Goal: Information Seeking & Learning: Learn about a topic

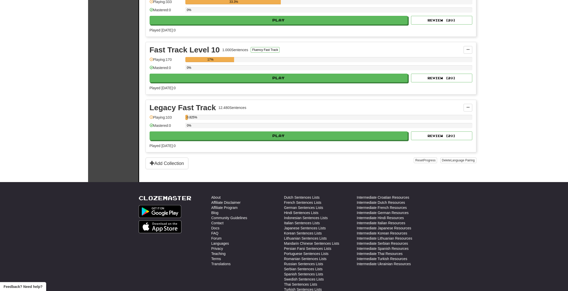
scroll to position [836, 0]
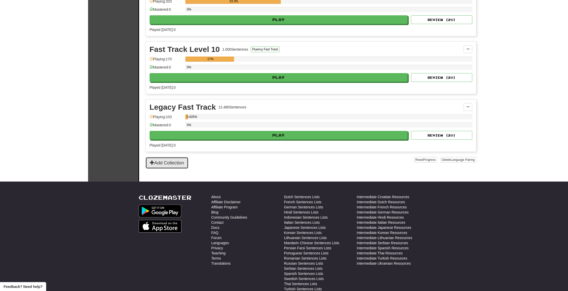
click at [168, 165] on button "Add Collection" at bounding box center [167, 163] width 43 height 12
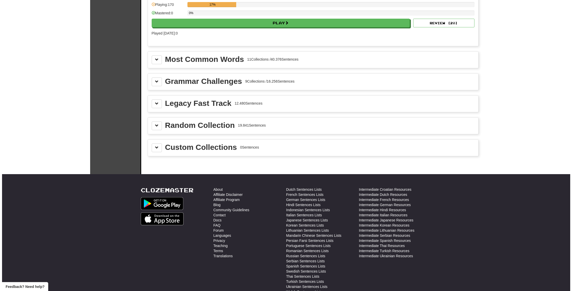
scroll to position [581, 0]
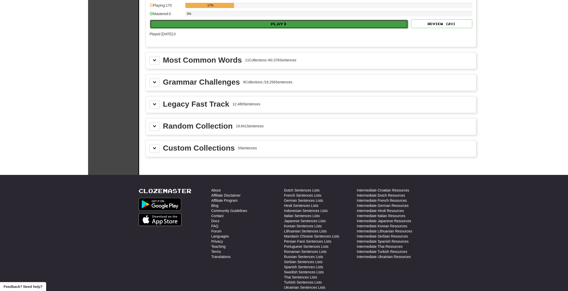
click at [170, 22] on button "Play" at bounding box center [279, 24] width 259 height 9
select select "**"
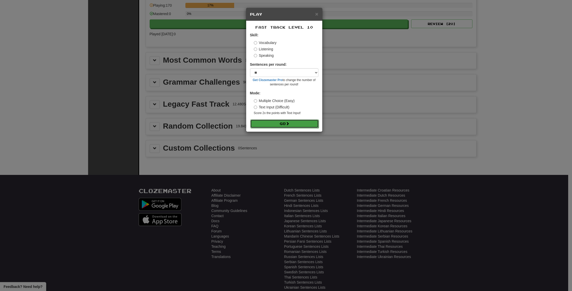
click at [289, 126] on button "Go" at bounding box center [284, 123] width 68 height 9
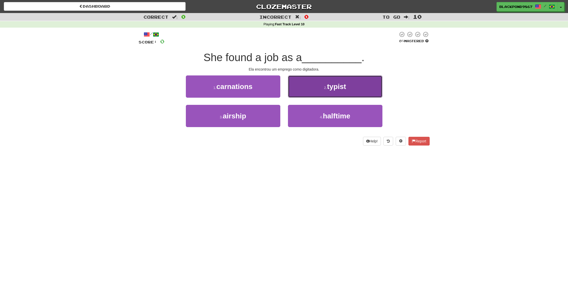
click at [321, 85] on button "2 . typist" at bounding box center [335, 86] width 95 height 22
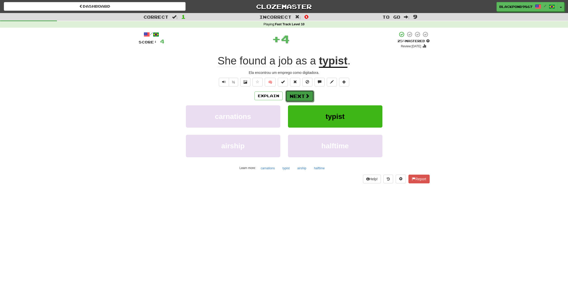
click at [300, 93] on button "Next" at bounding box center [300, 96] width 29 height 12
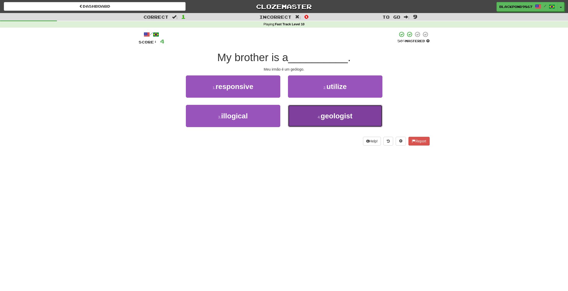
click at [329, 119] on span "geologist" at bounding box center [337, 116] width 32 height 8
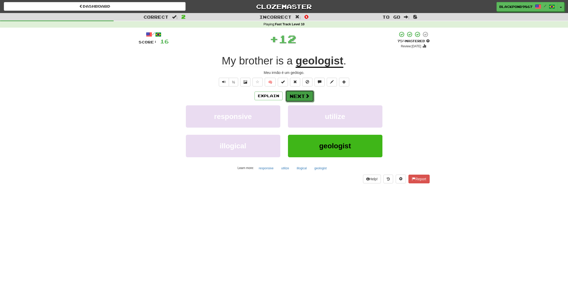
click at [301, 96] on button "Next" at bounding box center [300, 96] width 29 height 12
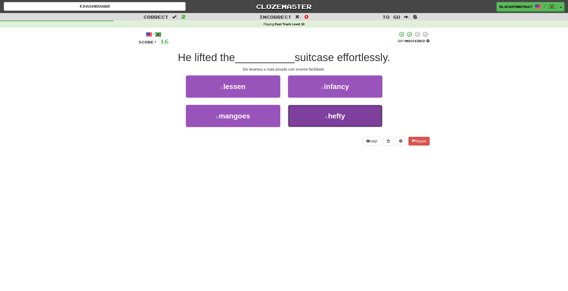
click at [332, 116] on span "hefty" at bounding box center [336, 116] width 17 height 8
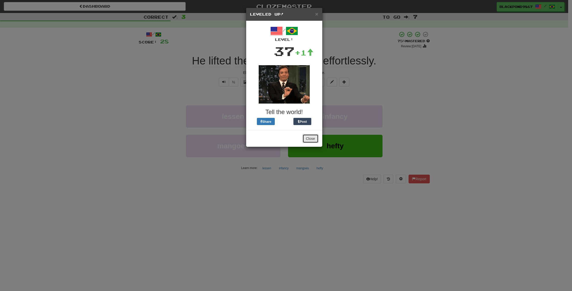
click at [313, 140] on button "Close" at bounding box center [311, 138] width 16 height 9
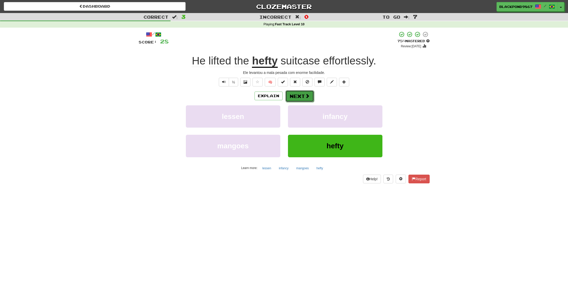
click at [298, 98] on button "Next" at bounding box center [300, 96] width 29 height 12
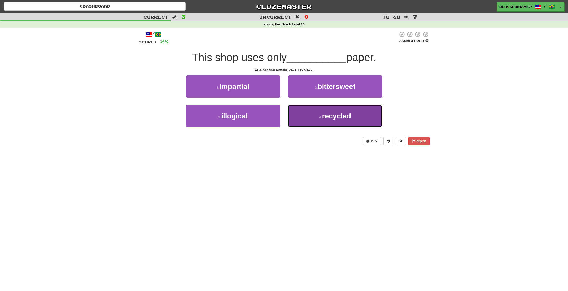
click at [314, 119] on button "4 . recycled" at bounding box center [335, 116] width 95 height 22
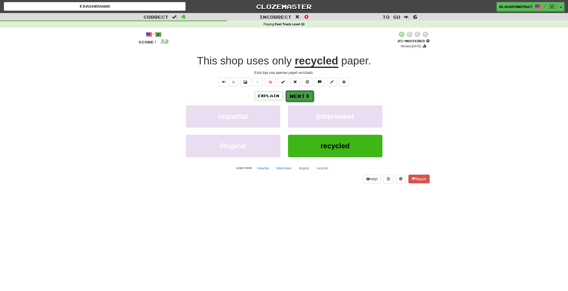
click at [306, 96] on span at bounding box center [307, 96] width 5 height 5
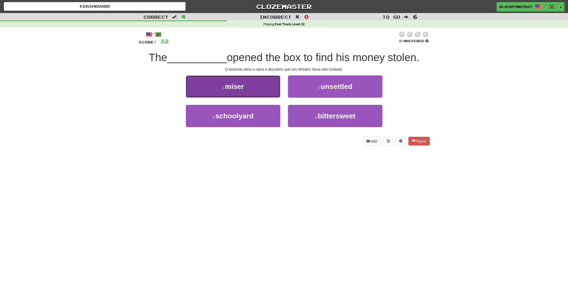
click at [226, 94] on button "1 . miser" at bounding box center [233, 86] width 95 height 22
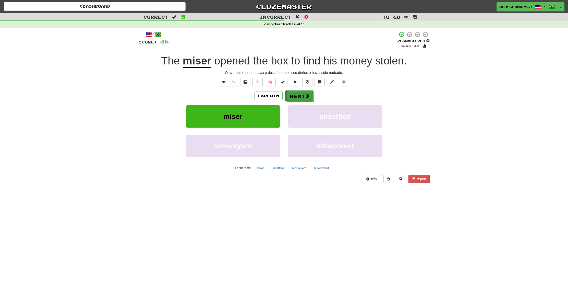
click at [306, 96] on span at bounding box center [307, 96] width 5 height 5
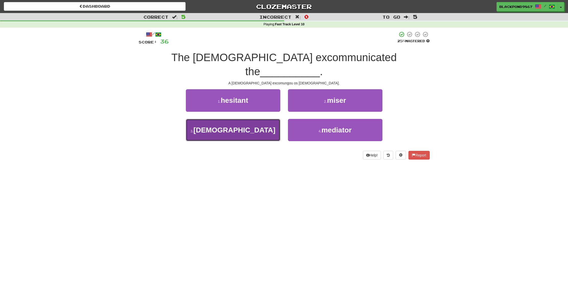
click at [239, 119] on button "3 . heretics" at bounding box center [233, 130] width 95 height 22
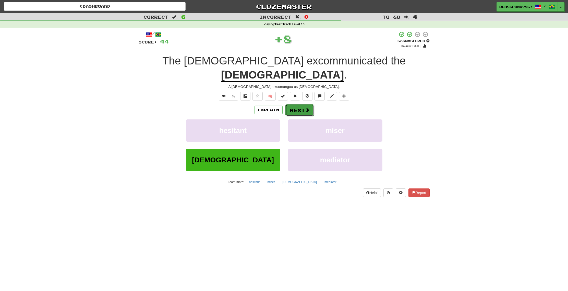
click at [294, 104] on button "Next" at bounding box center [300, 110] width 29 height 12
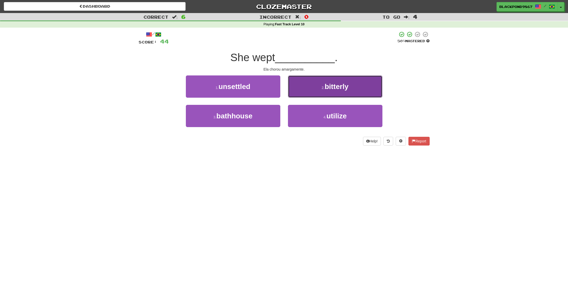
click at [328, 93] on button "2 . bitterly" at bounding box center [335, 86] width 95 height 22
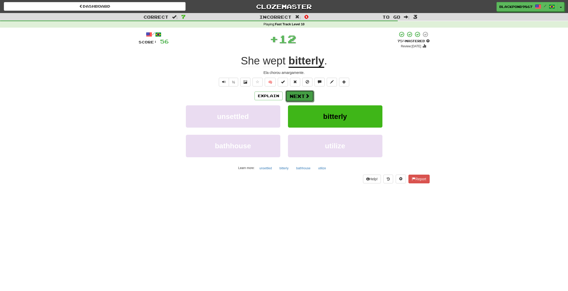
click at [300, 96] on button "Next" at bounding box center [300, 96] width 29 height 12
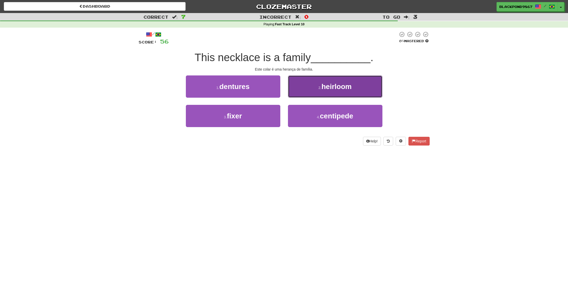
click at [313, 94] on button "2 . heirloom" at bounding box center [335, 86] width 95 height 22
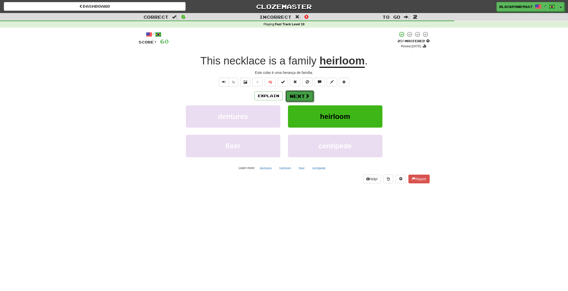
click at [300, 97] on button "Next" at bounding box center [300, 96] width 29 height 12
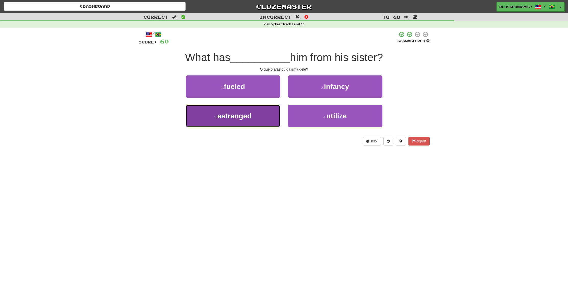
click at [260, 118] on button "3 . estranged" at bounding box center [233, 116] width 95 height 22
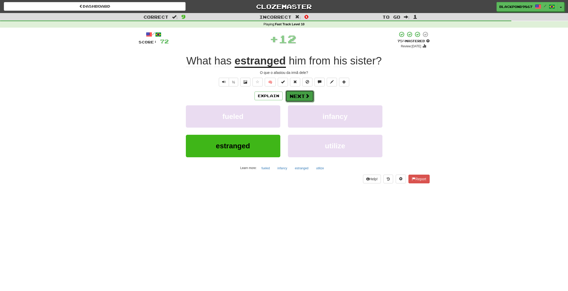
click at [306, 98] on span at bounding box center [307, 96] width 5 height 5
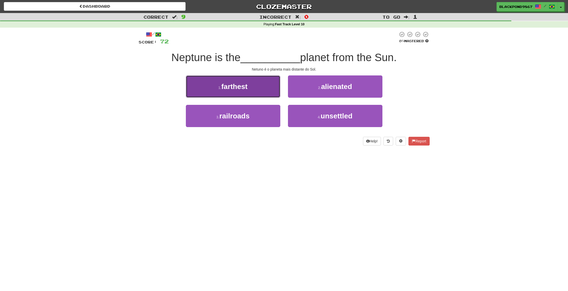
click at [237, 93] on button "1 . farthest" at bounding box center [233, 86] width 95 height 22
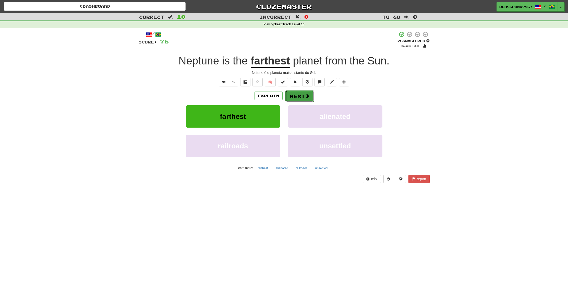
click at [297, 95] on button "Next" at bounding box center [300, 96] width 29 height 12
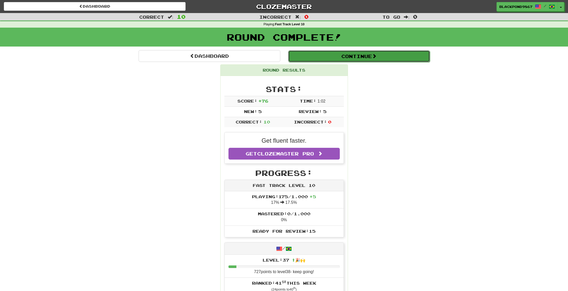
click at [322, 57] on button "Continue" at bounding box center [359, 56] width 142 height 12
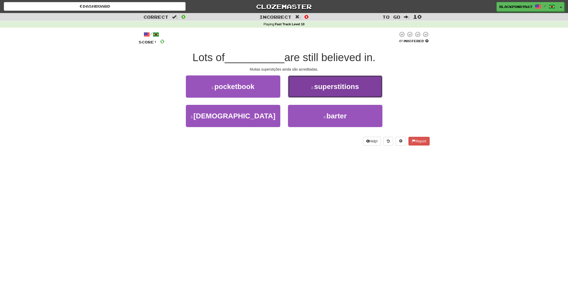
click at [344, 88] on span "superstitions" at bounding box center [336, 87] width 45 height 8
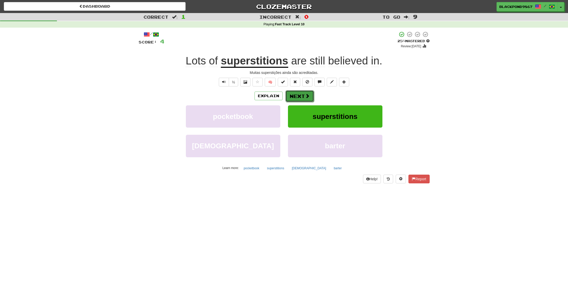
click at [296, 96] on button "Next" at bounding box center [300, 96] width 29 height 12
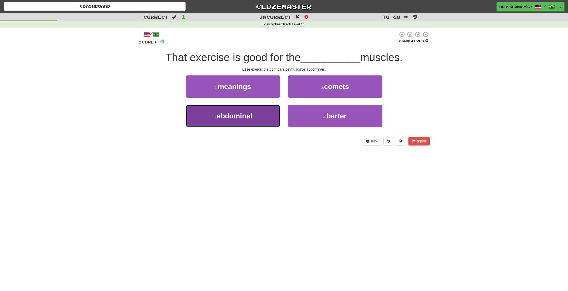
click at [251, 116] on span "abdominal" at bounding box center [235, 116] width 36 height 8
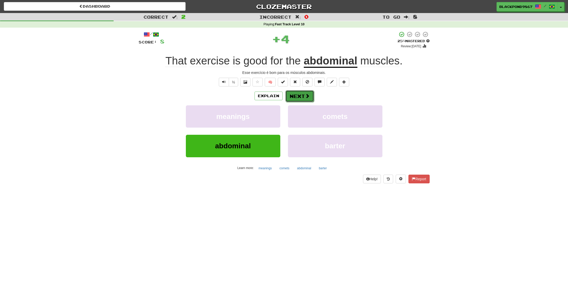
click at [290, 95] on button "Next" at bounding box center [300, 96] width 29 height 12
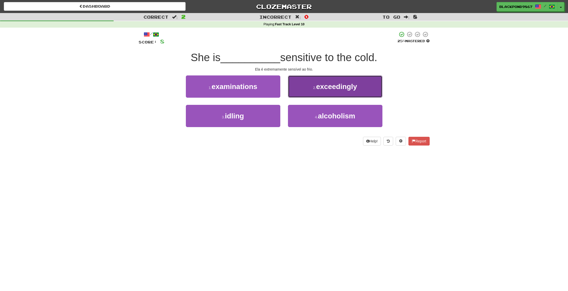
click at [339, 92] on button "2 . exceedingly" at bounding box center [335, 86] width 95 height 22
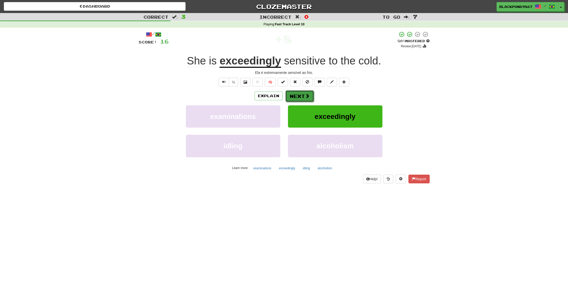
click at [297, 96] on button "Next" at bounding box center [300, 96] width 29 height 12
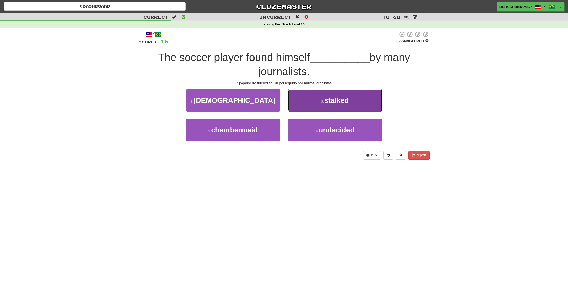
click at [340, 103] on span "stalked" at bounding box center [336, 100] width 25 height 8
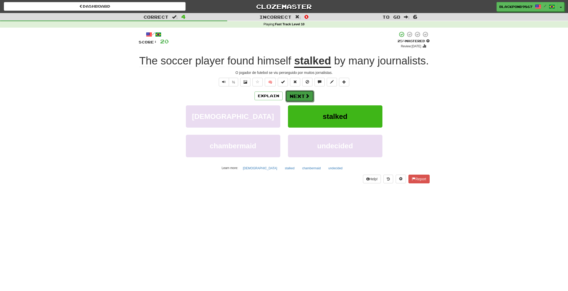
click at [304, 102] on button "Next" at bounding box center [300, 96] width 29 height 12
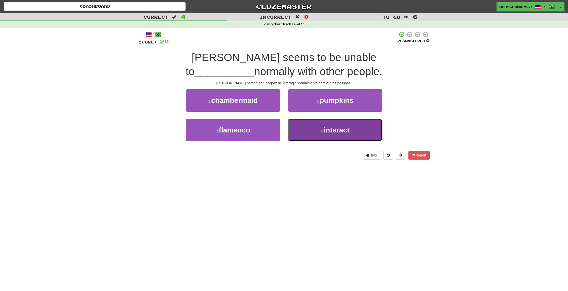
click at [308, 131] on button "4 . interact" at bounding box center [335, 130] width 95 height 22
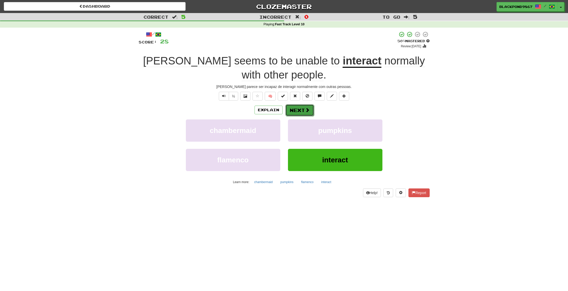
click at [305, 109] on span at bounding box center [307, 110] width 5 height 5
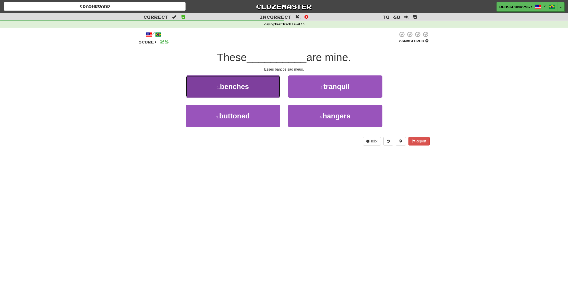
click at [257, 89] on button "1 . benches" at bounding box center [233, 86] width 95 height 22
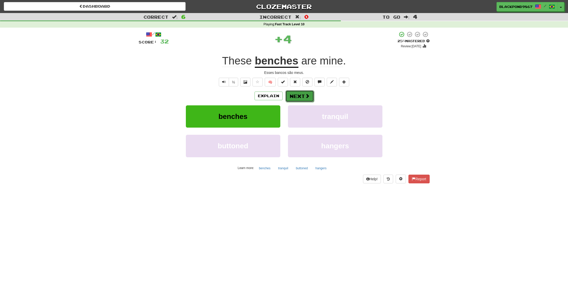
click at [290, 94] on button "Next" at bounding box center [300, 96] width 29 height 12
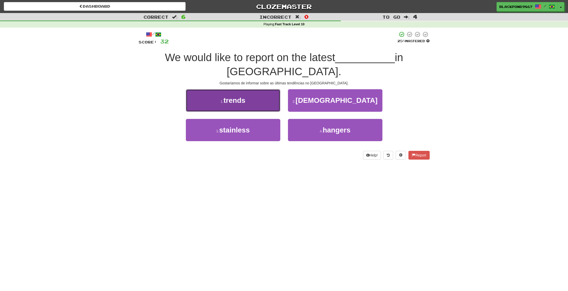
click at [245, 96] on span "trends" at bounding box center [235, 100] width 22 height 8
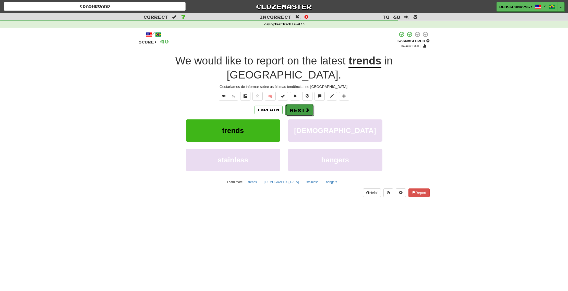
click at [301, 104] on button "Next" at bounding box center [300, 110] width 29 height 12
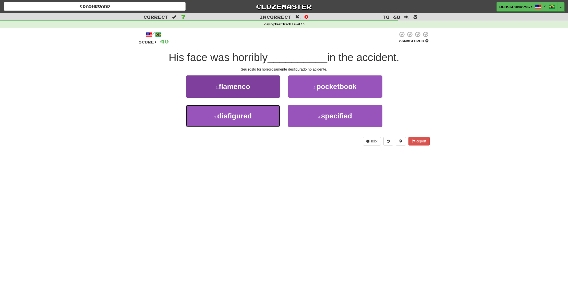
drag, startPoint x: 270, startPoint y: 113, endPoint x: 275, endPoint y: 112, distance: 4.4
click at [272, 112] on button "3 . disfigured" at bounding box center [233, 116] width 95 height 22
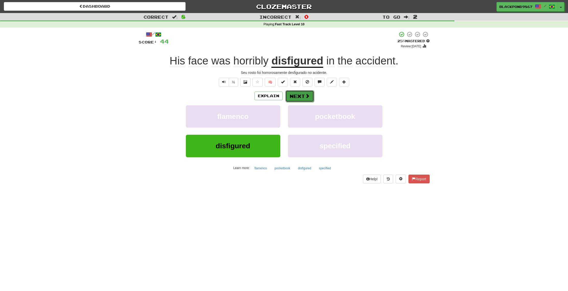
click at [296, 96] on button "Next" at bounding box center [300, 96] width 29 height 12
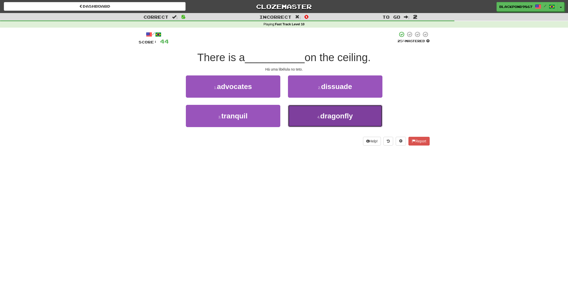
click at [315, 117] on button "4 . dragonfly" at bounding box center [335, 116] width 95 height 22
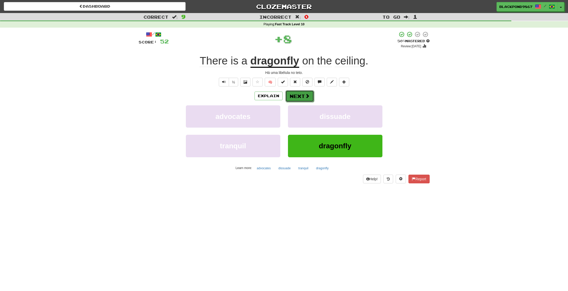
click at [302, 96] on button "Next" at bounding box center [300, 96] width 29 height 12
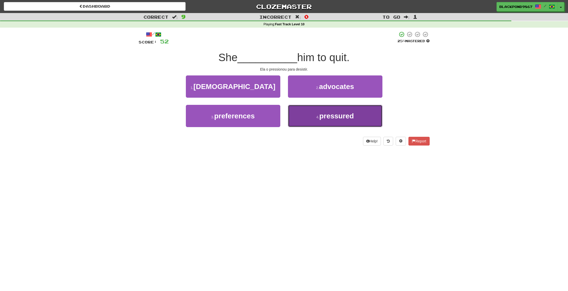
click at [327, 108] on button "4 . pressured" at bounding box center [335, 116] width 95 height 22
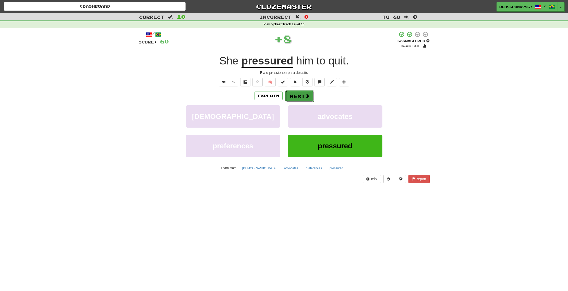
click at [302, 96] on button "Next" at bounding box center [300, 96] width 29 height 12
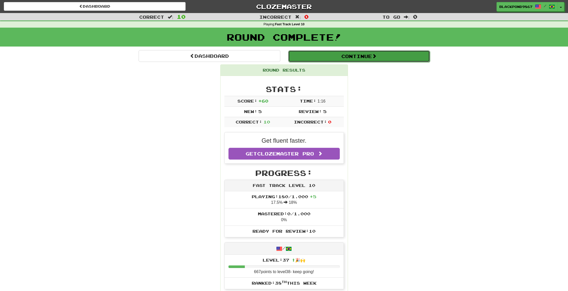
click at [345, 55] on button "Continue" at bounding box center [359, 56] width 142 height 12
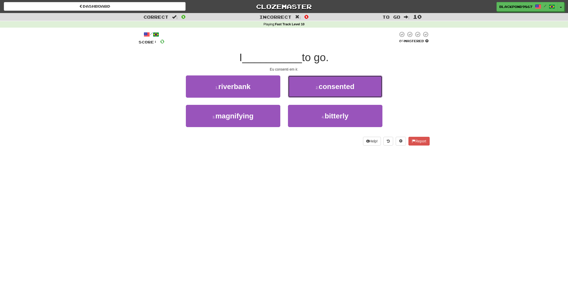
drag, startPoint x: 320, startPoint y: 93, endPoint x: 313, endPoint y: 86, distance: 9.2
click at [320, 93] on button "2 . consented" at bounding box center [335, 86] width 95 height 22
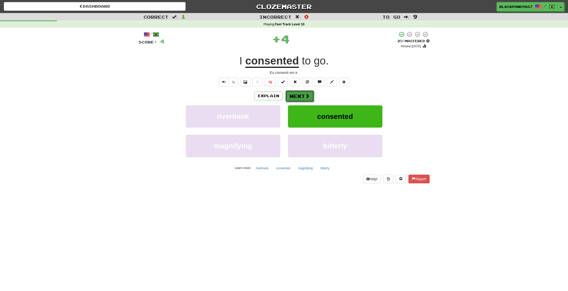
click at [299, 94] on button "Next" at bounding box center [300, 96] width 29 height 12
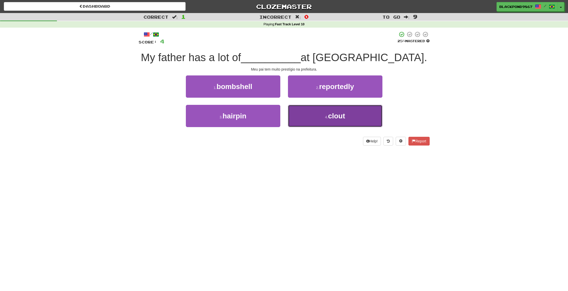
click at [326, 121] on button "4 . clout" at bounding box center [335, 116] width 95 height 22
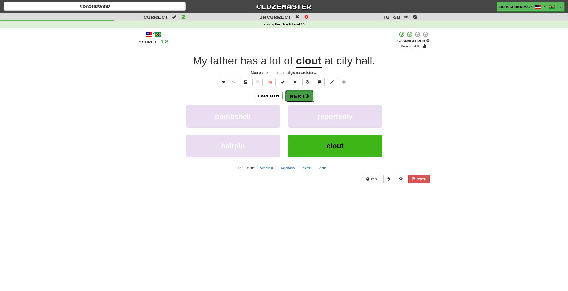
click at [294, 95] on button "Next" at bounding box center [300, 96] width 29 height 12
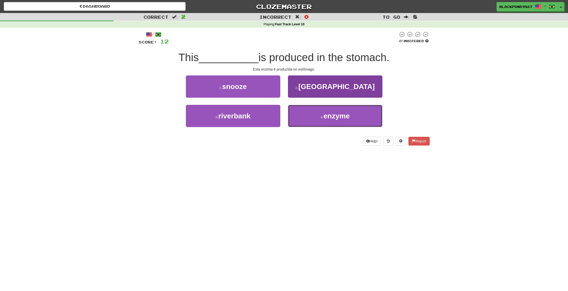
click at [315, 119] on button "4 . enzyme" at bounding box center [335, 116] width 95 height 22
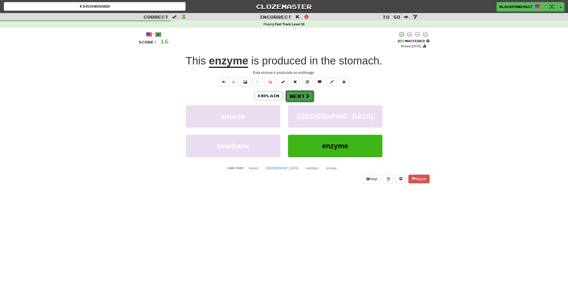
click at [298, 95] on button "Next" at bounding box center [300, 96] width 29 height 12
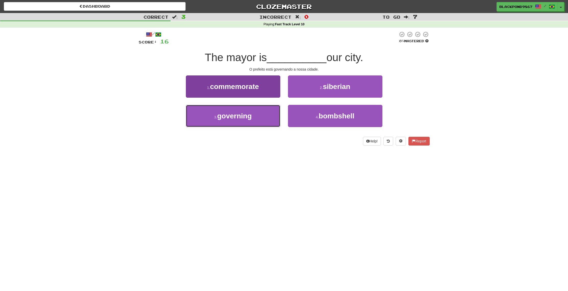
drag, startPoint x: 238, startPoint y: 112, endPoint x: 266, endPoint y: 109, distance: 28.2
click at [238, 112] on span "governing" at bounding box center [234, 116] width 34 height 8
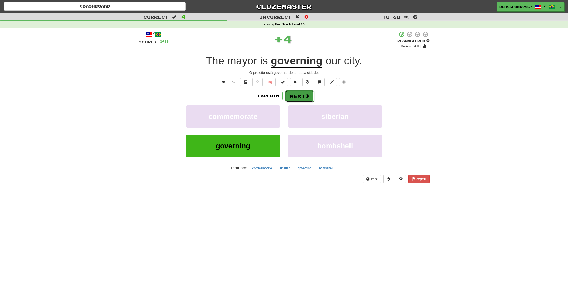
click at [295, 97] on button "Next" at bounding box center [300, 96] width 29 height 12
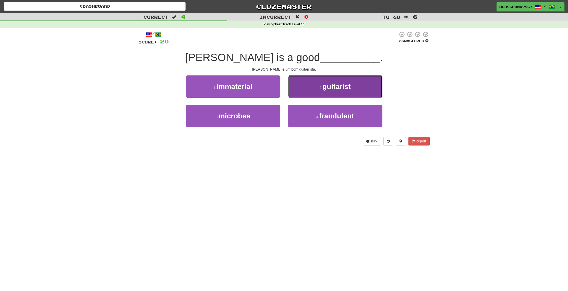
click at [323, 91] on button "2 . guitarist" at bounding box center [335, 86] width 95 height 22
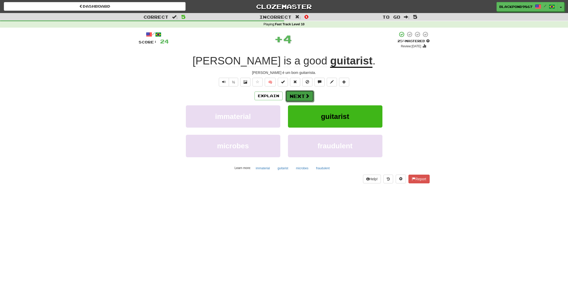
click at [303, 96] on button "Next" at bounding box center [300, 96] width 29 height 12
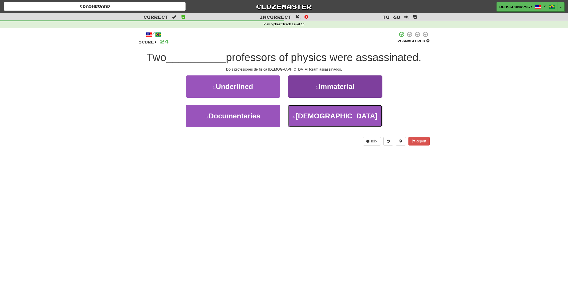
click at [312, 114] on button "4 . Iranian" at bounding box center [335, 116] width 95 height 22
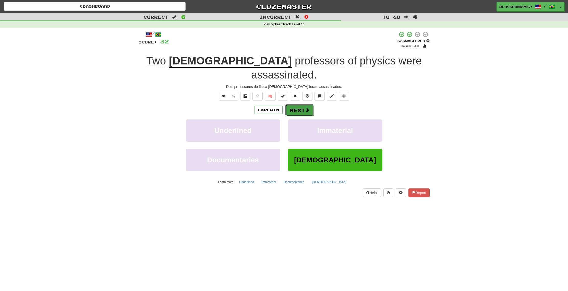
click at [297, 104] on button "Next" at bounding box center [300, 110] width 29 height 12
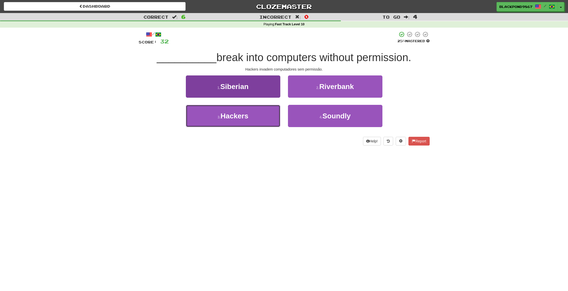
drag, startPoint x: 226, startPoint y: 119, endPoint x: 253, endPoint y: 110, distance: 28.5
click at [233, 118] on span "Hackers" at bounding box center [235, 116] width 28 height 8
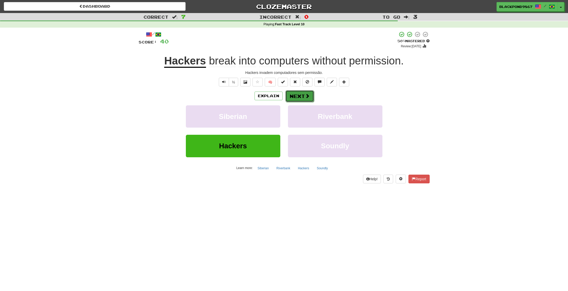
click at [294, 95] on button "Next" at bounding box center [300, 96] width 29 height 12
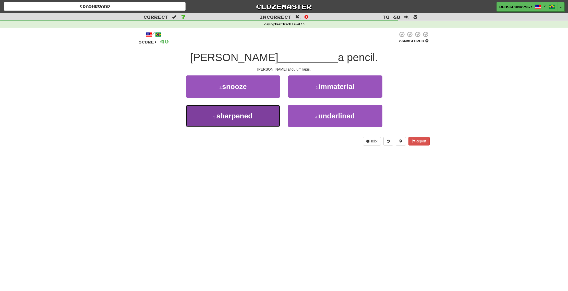
click at [261, 120] on button "3 . sharpened" at bounding box center [233, 116] width 95 height 22
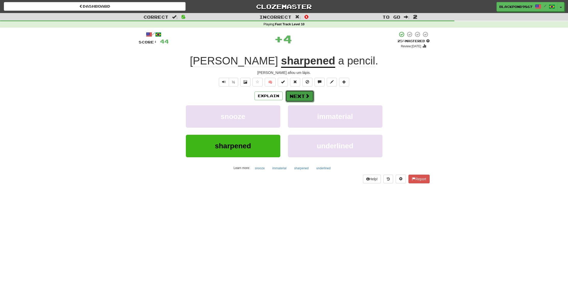
click at [304, 98] on button "Next" at bounding box center [300, 96] width 29 height 12
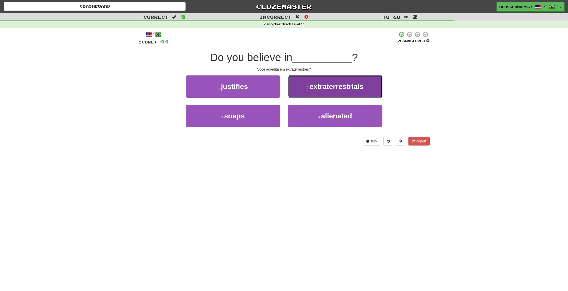
click at [323, 93] on button "2 . extraterrestrials" at bounding box center [335, 86] width 95 height 22
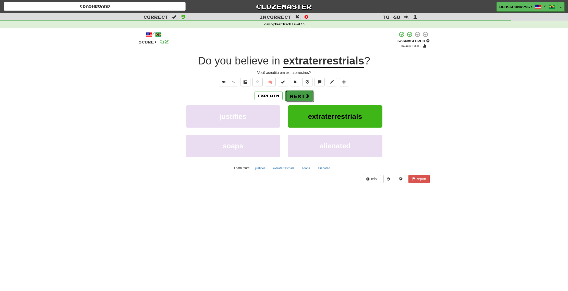
click at [299, 96] on button "Next" at bounding box center [300, 96] width 29 height 12
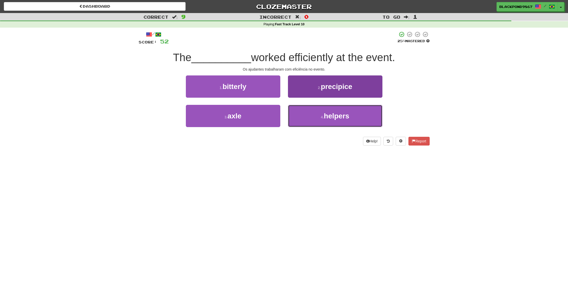
drag, startPoint x: 323, startPoint y: 117, endPoint x: 321, endPoint y: 113, distance: 4.1
click at [323, 117] on small "4 ." at bounding box center [322, 117] width 3 height 4
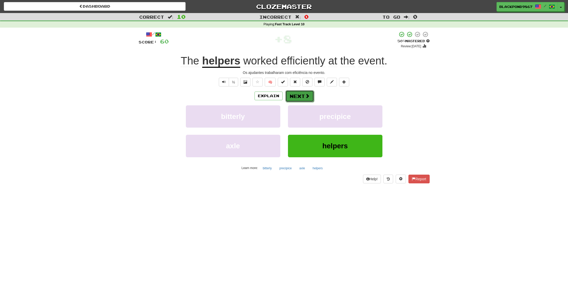
click at [302, 97] on button "Next" at bounding box center [300, 96] width 29 height 12
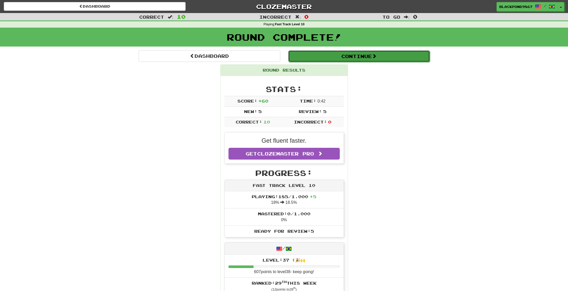
click at [329, 58] on button "Continue" at bounding box center [359, 56] width 142 height 12
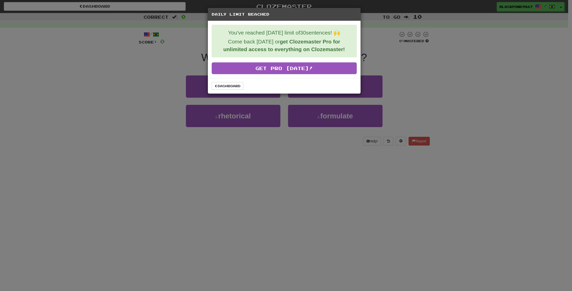
drag, startPoint x: 34, startPoint y: 92, endPoint x: 94, endPoint y: 56, distance: 70.4
click at [38, 89] on div "Daily Limit Reached You've reached today's limit of 30 sentences! 🙌 Come back t…" at bounding box center [286, 145] width 572 height 291
click at [232, 86] on link "Dashboard" at bounding box center [228, 86] width 32 height 8
